Goal: Information Seeking & Learning: Learn about a topic

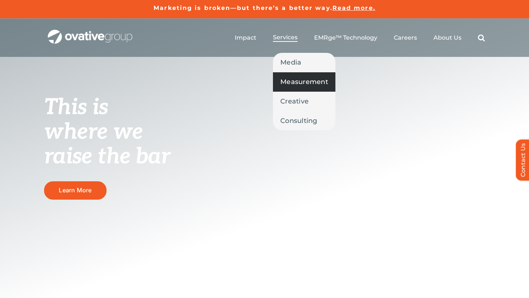
click at [301, 82] on span "Measurement" at bounding box center [304, 82] width 48 height 10
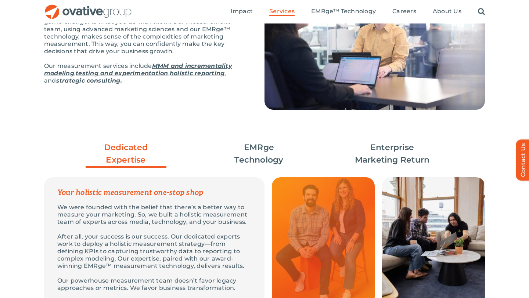
scroll to position [152, 0]
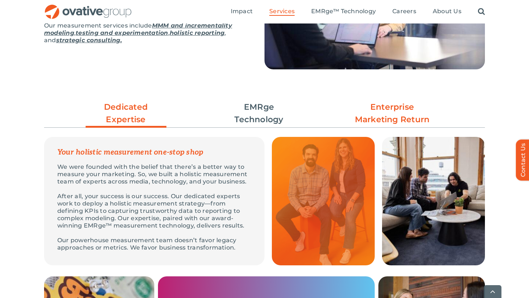
click at [390, 111] on link "Enterprise Marketing Return" at bounding box center [392, 113] width 81 height 25
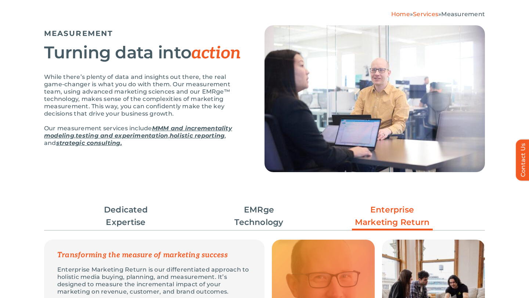
scroll to position [4, 0]
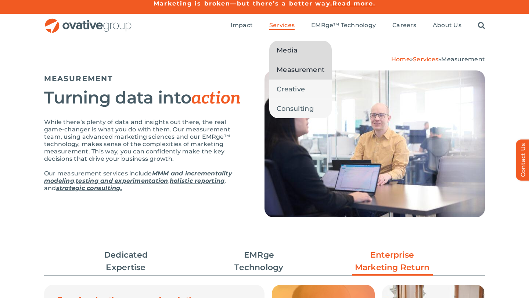
click at [296, 53] on span "Media" at bounding box center [287, 50] width 21 height 10
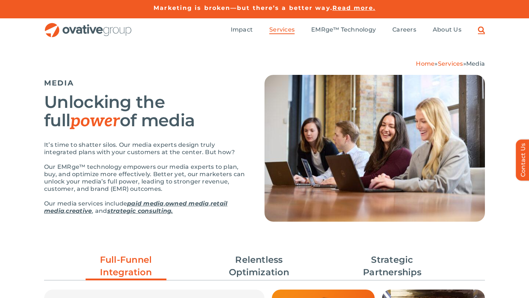
click at [479, 31] on link "Search" at bounding box center [481, 30] width 7 height 8
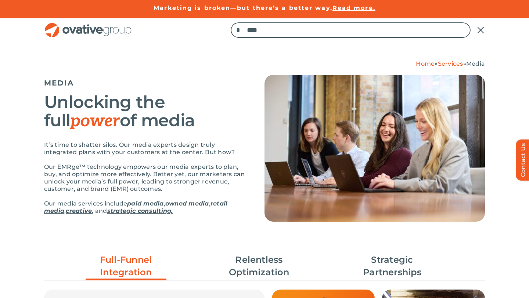
type input "****"
click at [231, 22] on input "*" at bounding box center [238, 29] width 15 height 15
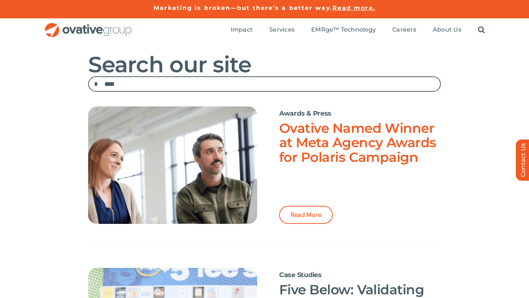
click at [315, 131] on link "Ovative Named Winner at Meta Agency Awards for Polaris Campaign" at bounding box center [357, 142] width 157 height 45
click at [319, 142] on link "Ovative Named Winner at Meta Agency Awards for Polaris Campaign" at bounding box center [357, 142] width 157 height 45
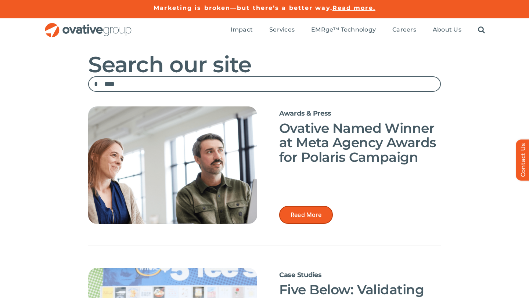
click at [301, 212] on span "Read More" at bounding box center [306, 215] width 31 height 7
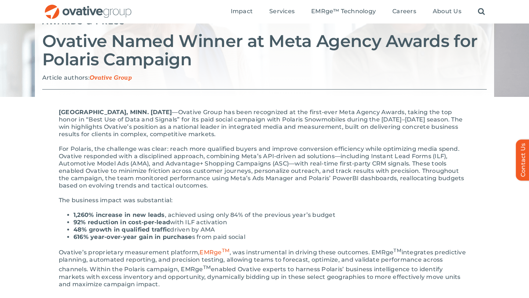
scroll to position [63, 0]
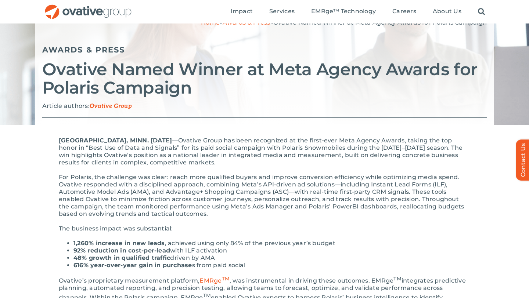
drag, startPoint x: 205, startPoint y: 140, endPoint x: 221, endPoint y: 152, distance: 19.7
click at [221, 152] on p "MINNEAPOLIS, MINN. September 25th, 2025 — Ovative Group has been recognized at …" at bounding box center [264, 151] width 411 height 29
click at [205, 140] on p "MINNEAPOLIS, MINN. September 25th, 2025 — Ovative Group has been recognized at …" at bounding box center [264, 151] width 411 height 29
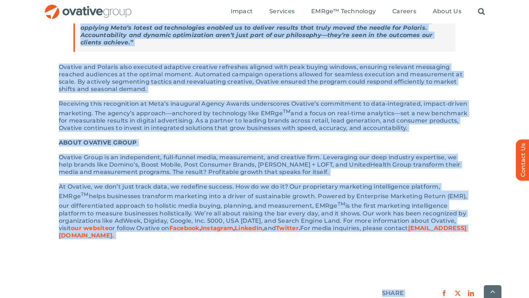
scroll to position [394, 0]
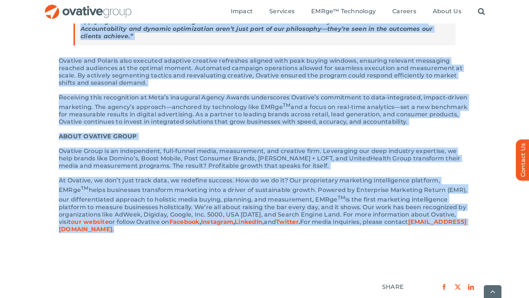
drag, startPoint x: 204, startPoint y: 140, endPoint x: 280, endPoint y: 233, distance: 119.8
click at [280, 233] on div "MINNEAPOLIS, MINN. September 25th, 2025 — Ovative Group has been recognized at …" at bounding box center [264, 24] width 441 height 458
copy div "Ovative Group has been recognized at the first-ever Meta Agency Awards, taking …"
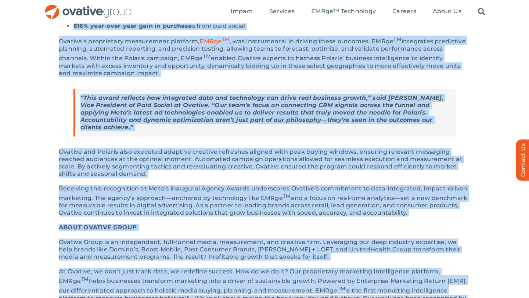
scroll to position [286, 0]
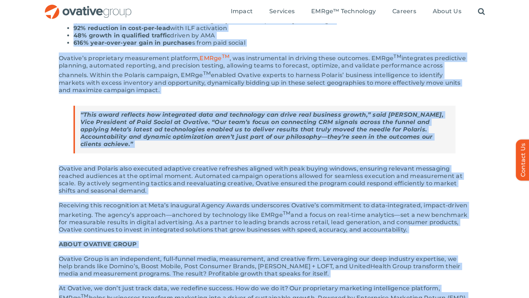
click at [58, 17] on img "OG_Full_horizontal_RGB" at bounding box center [88, 11] width 88 height 15
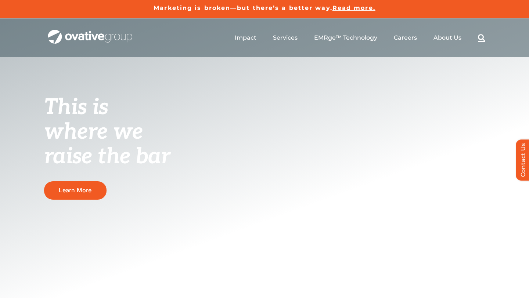
click at [478, 36] on link "Search" at bounding box center [481, 38] width 7 height 8
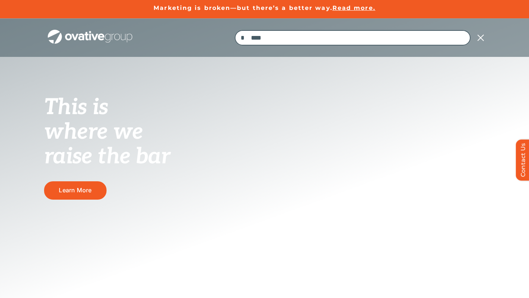
type input "****"
click at [235, 30] on input "*" at bounding box center [242, 37] width 15 height 15
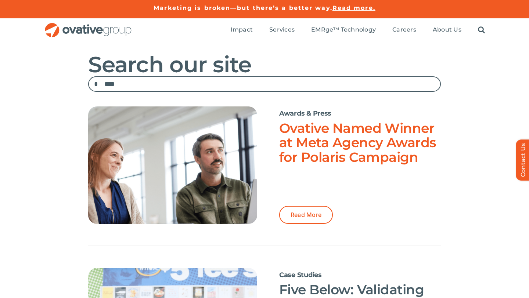
scroll to position [10, 0]
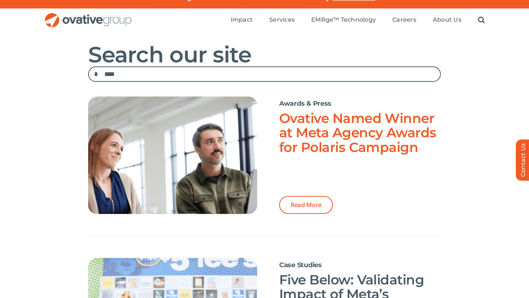
click at [341, 147] on link "Ovative Named Winner at Meta Agency Awards for Polaris Campaign" at bounding box center [357, 132] width 157 height 45
click at [295, 137] on link "Ovative Named Winner at Meta Agency Awards for Polaris Campaign" at bounding box center [357, 132] width 157 height 45
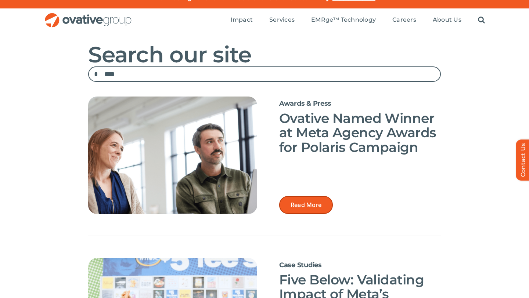
click at [300, 209] on link "Read More" at bounding box center [306, 205] width 54 height 18
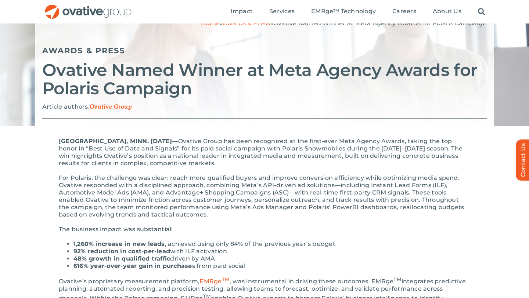
scroll to position [64, 0]
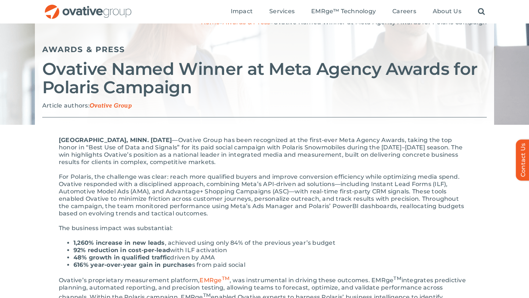
click at [262, 175] on p "For Polaris, the challenge was clear: reach more qualified buyers and improve c…" at bounding box center [264, 195] width 411 height 44
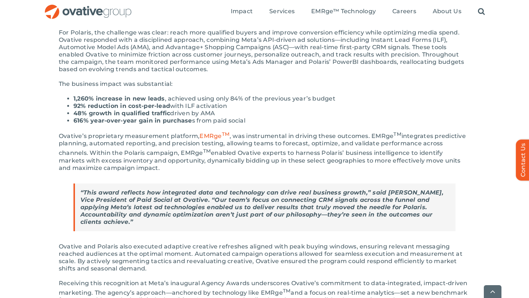
scroll to position [209, 0]
click at [207, 134] on link "EMRge TM" at bounding box center [214, 135] width 30 height 7
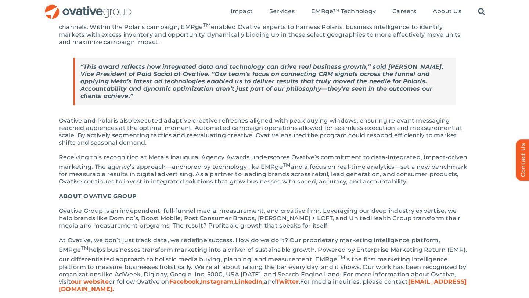
scroll to position [325, 0]
